Goal: Task Accomplishment & Management: Use online tool/utility

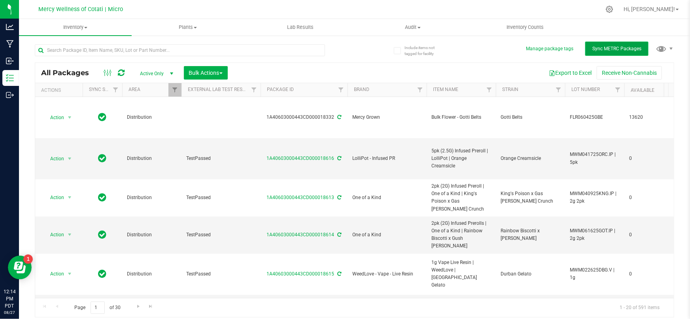
click at [620, 48] on span "Sync METRC Packages" at bounding box center [617, 49] width 49 height 6
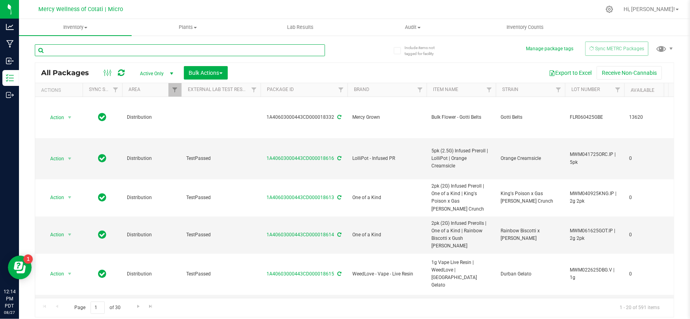
click at [297, 52] on input "text" at bounding box center [180, 50] width 290 height 12
type input "1"
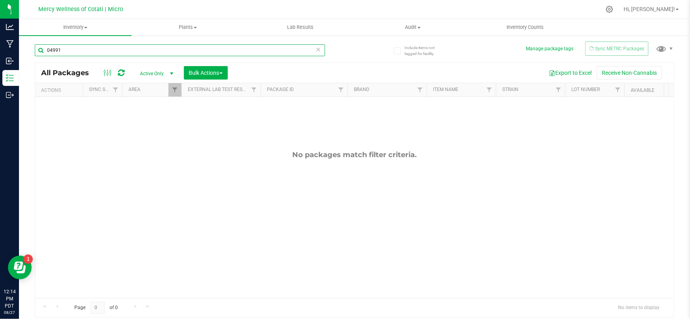
type input "04991"
click at [465, 68] on div "Export to Excel Receive Non-Cannabis" at bounding box center [451, 72] width 434 height 13
click at [319, 51] on icon at bounding box center [319, 48] width 6 height 9
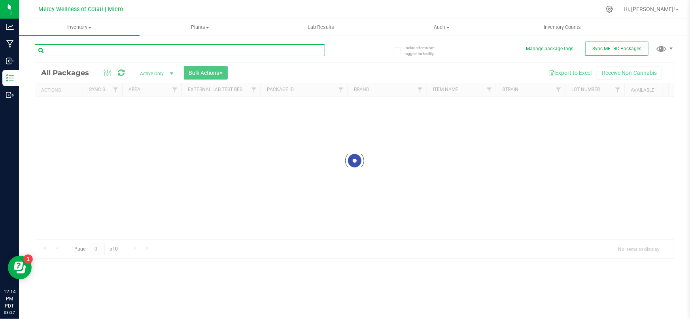
click at [157, 46] on input "text" at bounding box center [180, 50] width 290 height 12
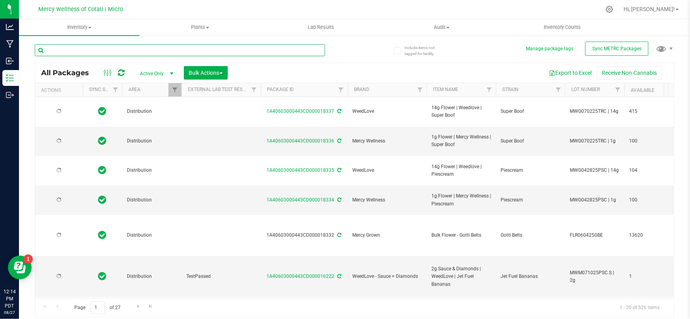
type input "[DATE]"
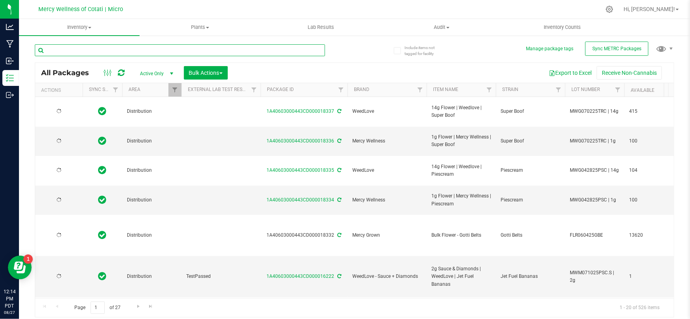
type input "[DATE]"
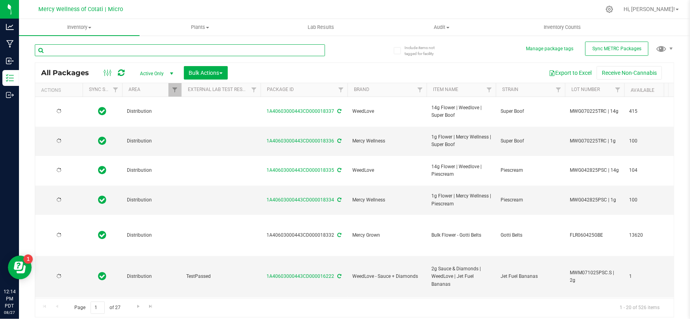
type input "[DATE]"
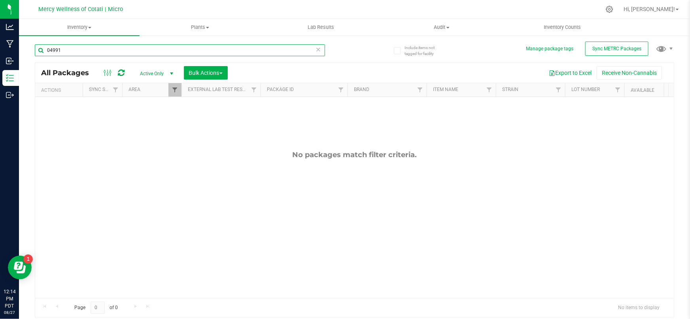
type input "04991"
click at [175, 92] on span "Filter" at bounding box center [175, 90] width 6 height 6
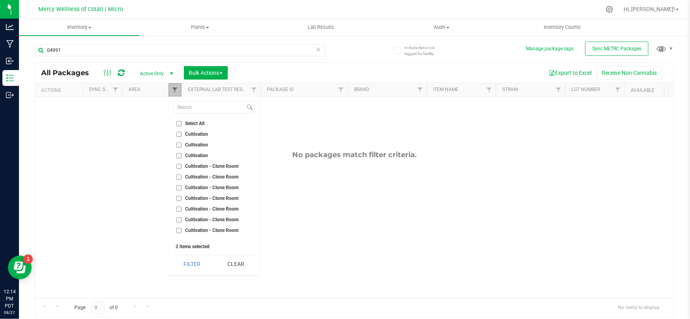
click at [175, 92] on span "Filter" at bounding box center [175, 90] width 6 height 6
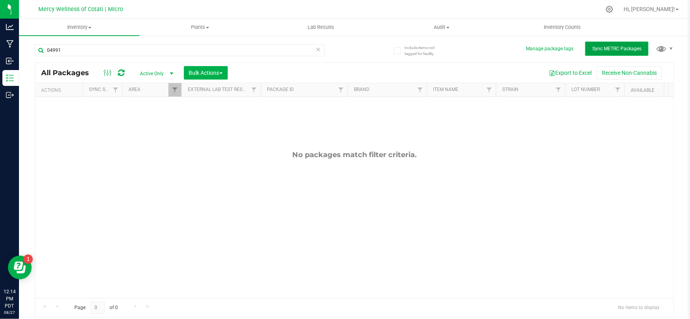
click at [625, 54] on button "Sync METRC Packages" at bounding box center [617, 49] width 63 height 14
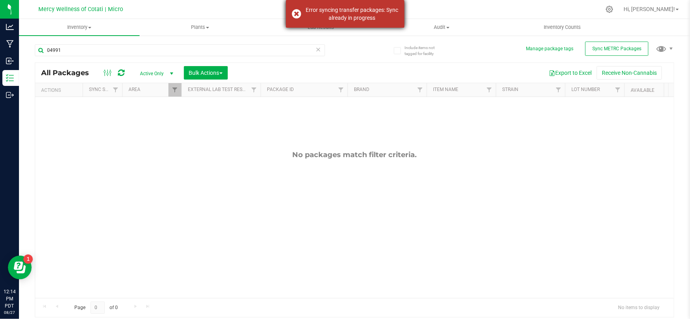
click at [299, 11] on div "Error syncing transfer packages: Sync already in progress" at bounding box center [345, 14] width 119 height 28
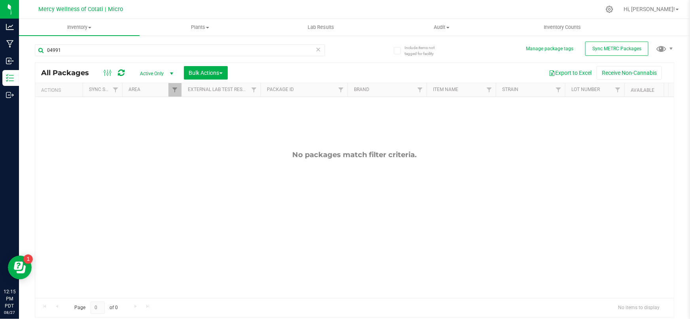
click at [317, 49] on icon at bounding box center [319, 48] width 6 height 9
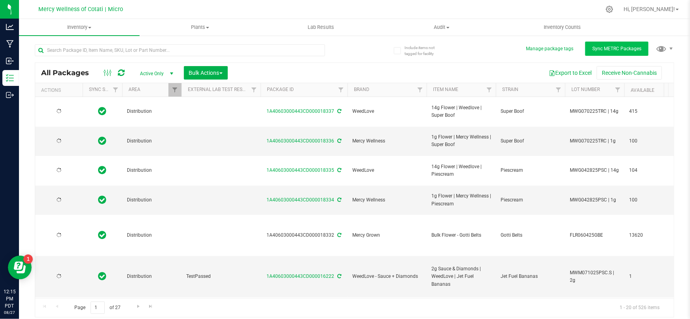
type input "[DATE]"
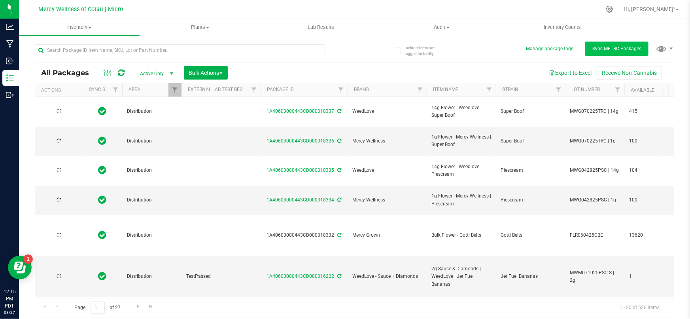
type input "[DATE]"
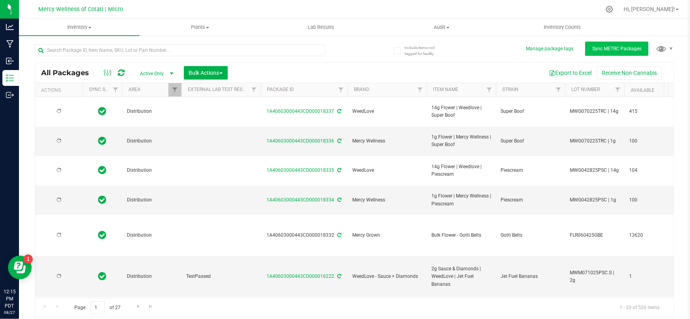
type input "[DATE]"
click at [621, 50] on span "Sync METRC Packages" at bounding box center [617, 49] width 49 height 6
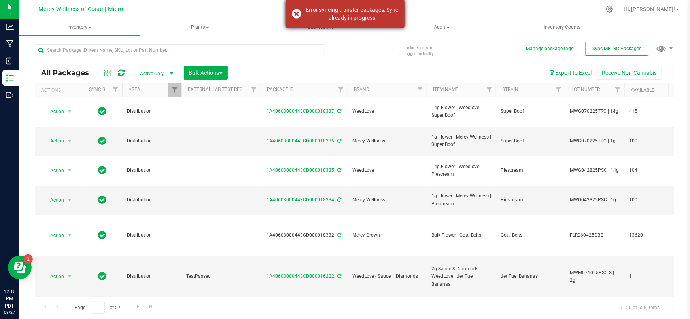
click at [296, 14] on div "Error syncing transfer packages: Sync already in progress" at bounding box center [345, 14] width 119 height 28
